Goal: Task Accomplishment & Management: Manage account settings

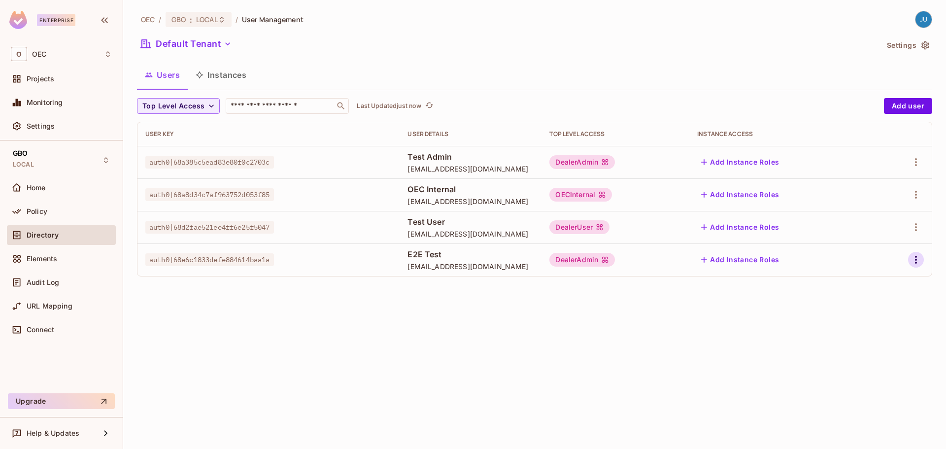
click at [920, 260] on icon "button" at bounding box center [916, 260] width 12 height 12
click at [881, 326] on div "Delete User" at bounding box center [877, 326] width 39 height 10
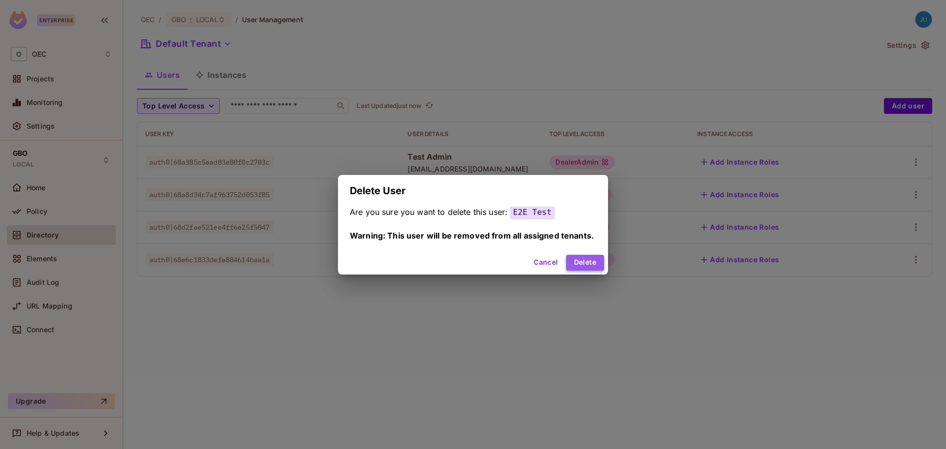
click at [602, 265] on button "Delete" at bounding box center [585, 263] width 38 height 16
